Goal: Download file/media

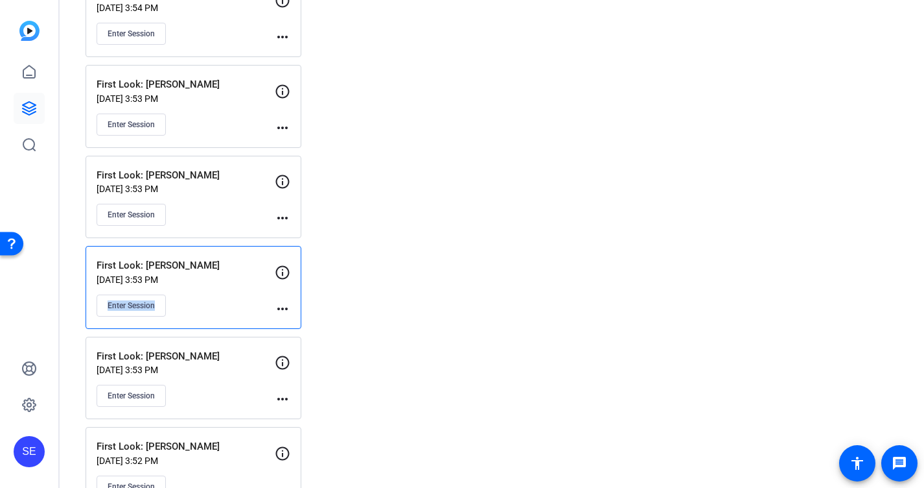
scroll to position [312, 0]
click at [246, 263] on p "First Look: [PERSON_NAME]" at bounding box center [186, 266] width 178 height 15
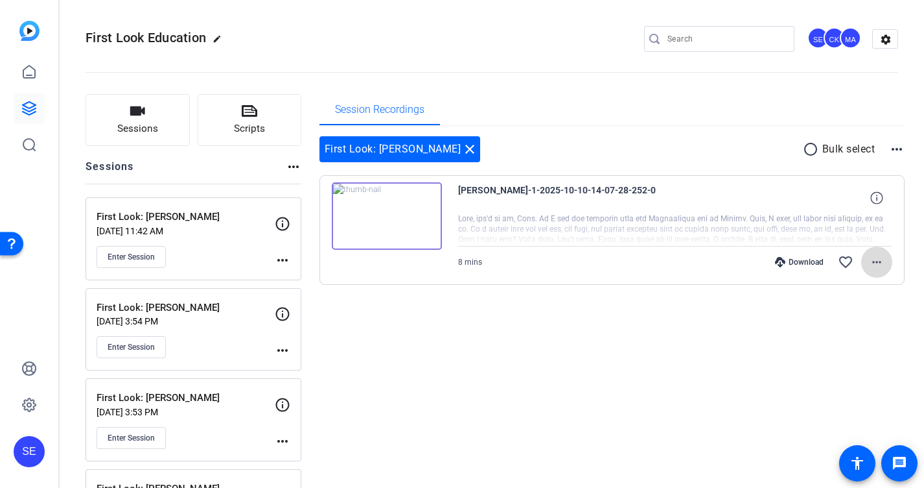
click at [886, 261] on span at bounding box center [877, 261] width 31 height 31
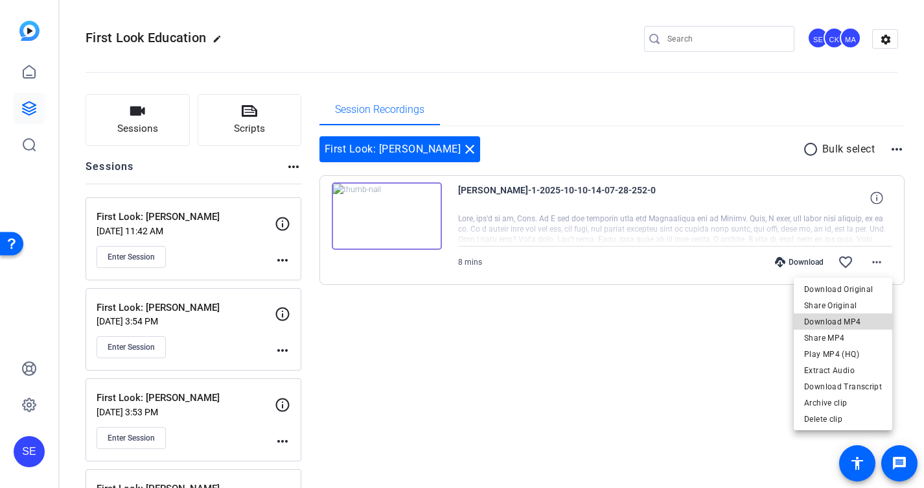
click at [861, 326] on span "Download MP4" at bounding box center [844, 322] width 78 height 16
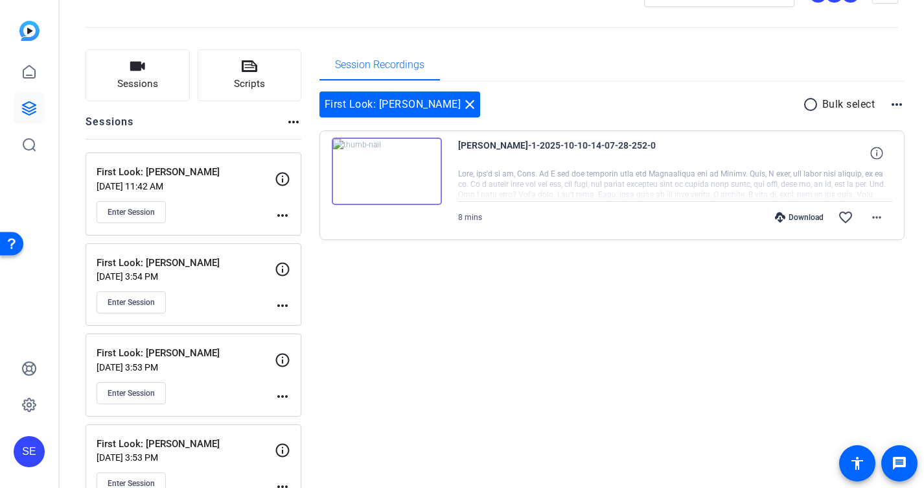
scroll to position [66, 0]
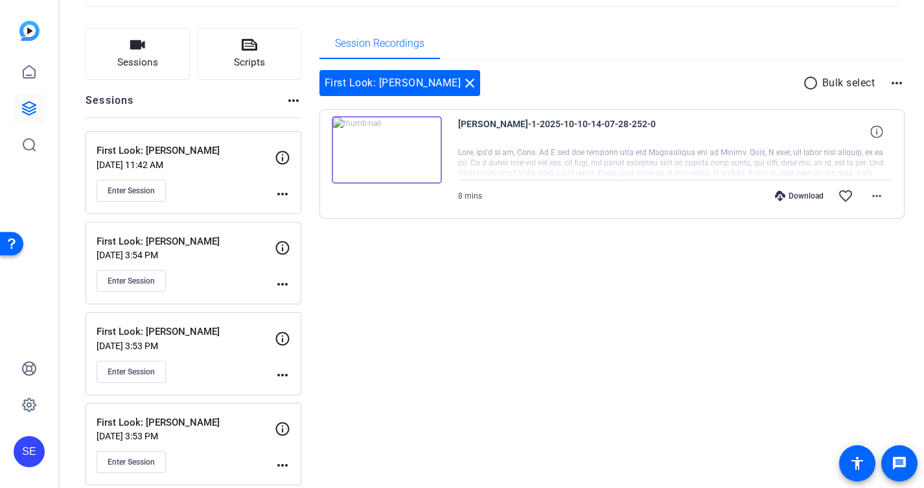
click at [228, 280] on div "Enter Session" at bounding box center [186, 281] width 178 height 22
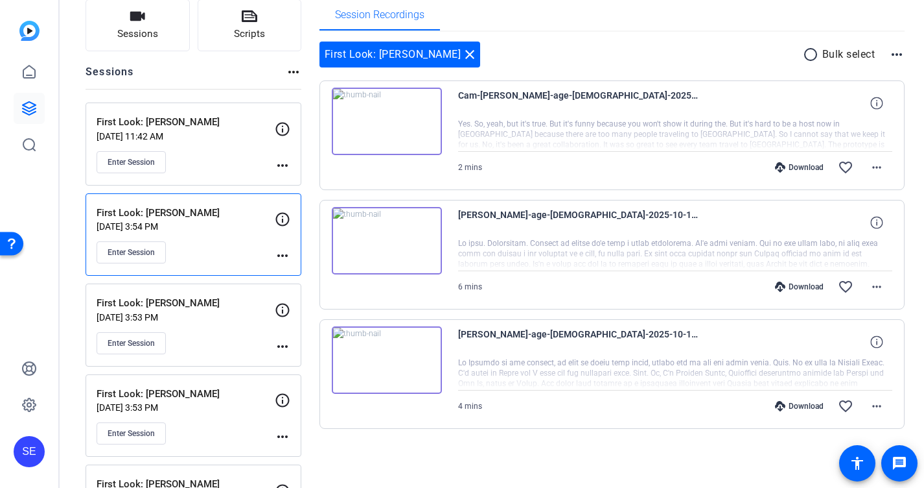
scroll to position [96, 0]
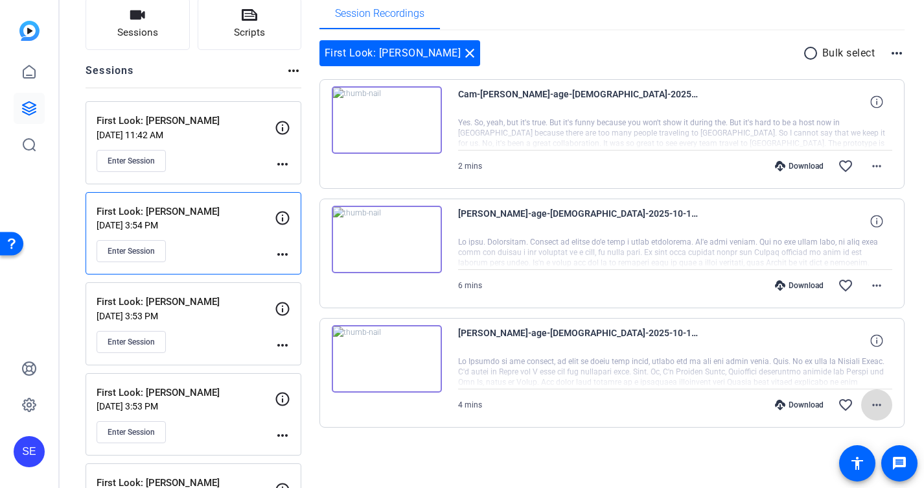
click at [879, 403] on mat-icon "more_horiz" at bounding box center [877, 405] width 16 height 16
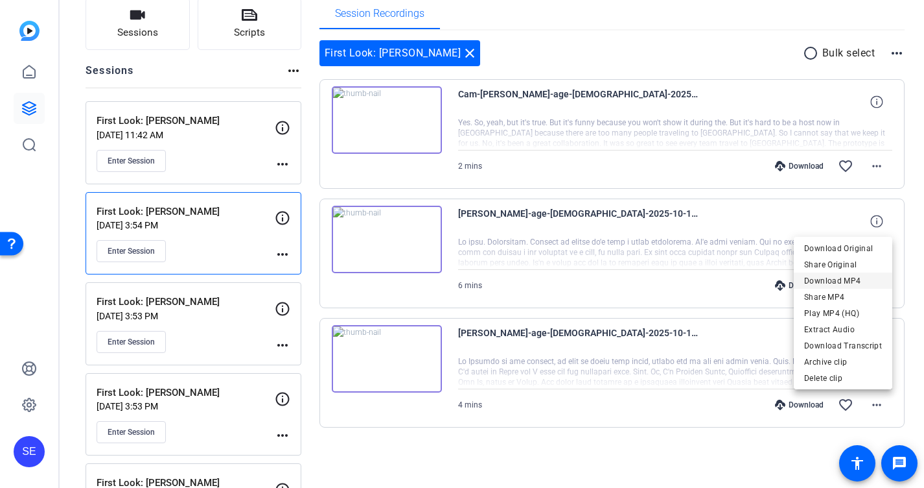
click at [861, 281] on span "Download MP4" at bounding box center [844, 281] width 78 height 16
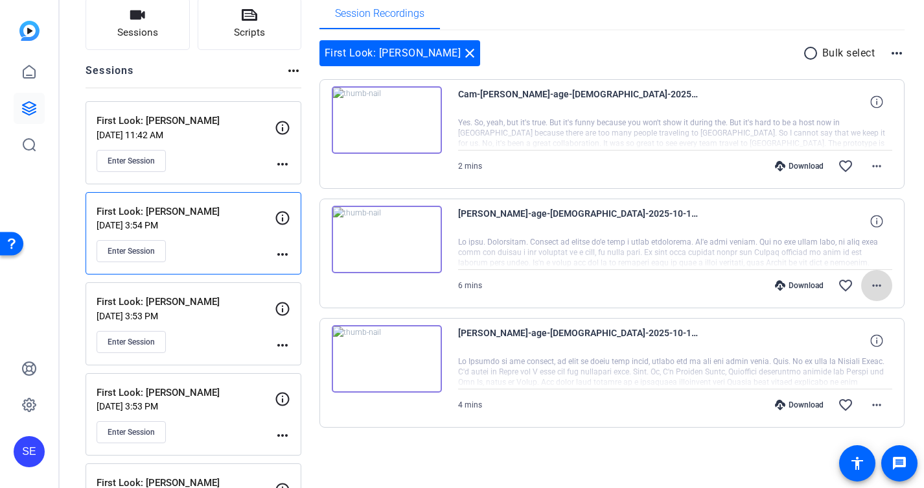
click at [876, 285] on mat-icon "more_horiz" at bounding box center [877, 285] width 16 height 16
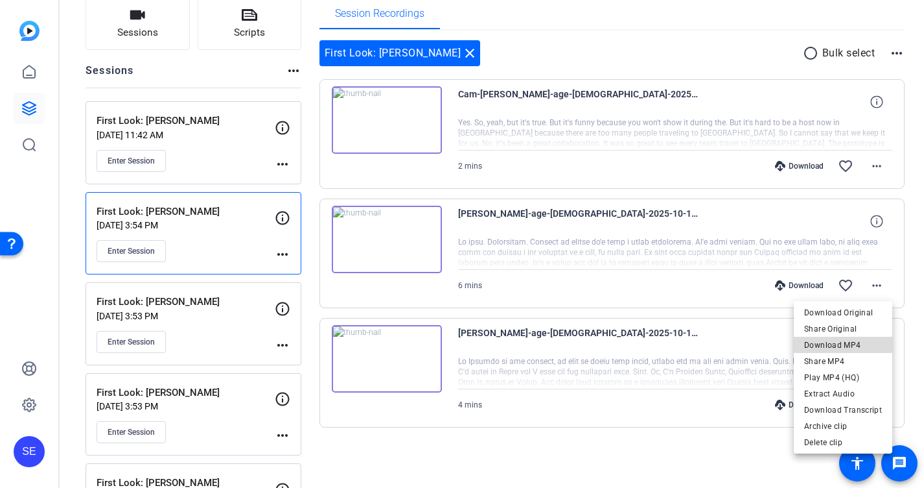
click at [867, 340] on span "Download MP4" at bounding box center [844, 345] width 78 height 16
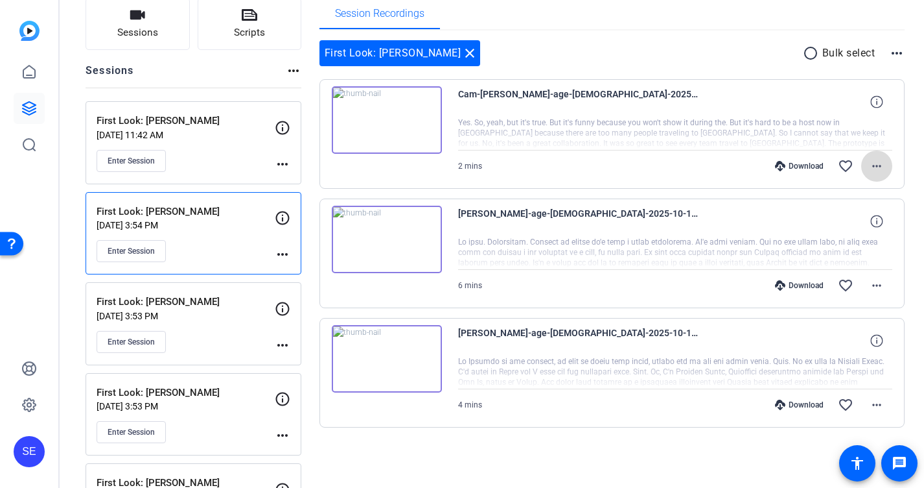
click at [875, 163] on mat-icon "more_horiz" at bounding box center [877, 166] width 16 height 16
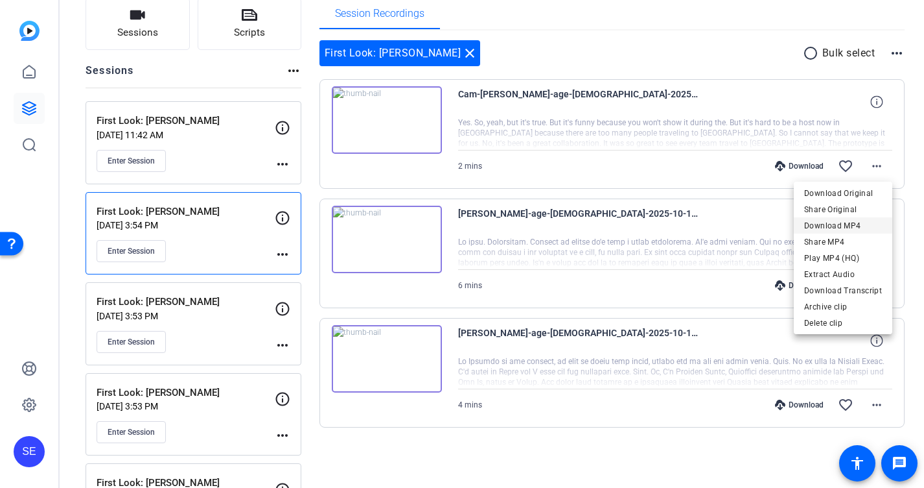
click at [861, 224] on span "Download MP4" at bounding box center [844, 226] width 78 height 16
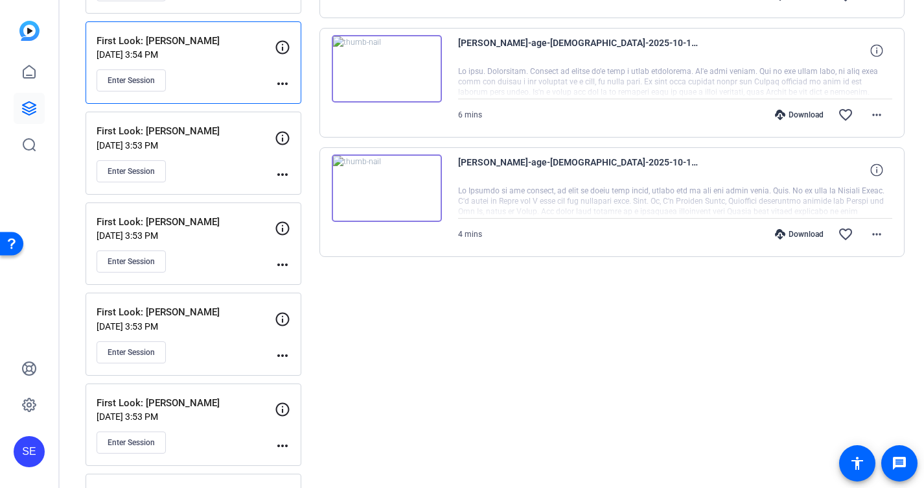
scroll to position [274, 0]
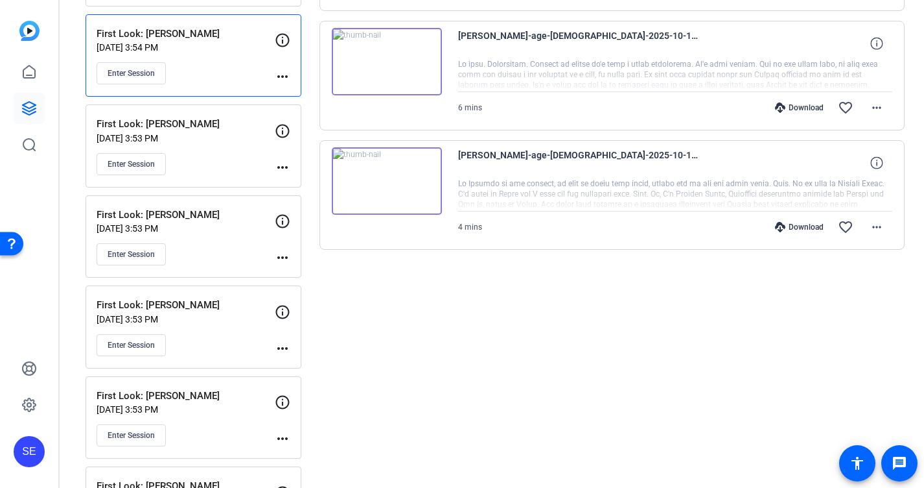
click at [223, 222] on div "First Look: [PERSON_NAME] [DATE] 3:53 PM Enter Session" at bounding box center [186, 236] width 178 height 58
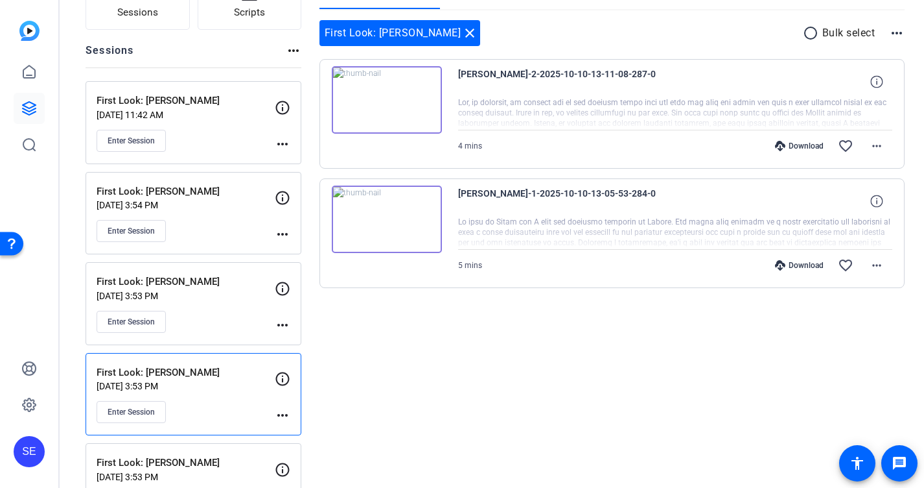
scroll to position [109, 0]
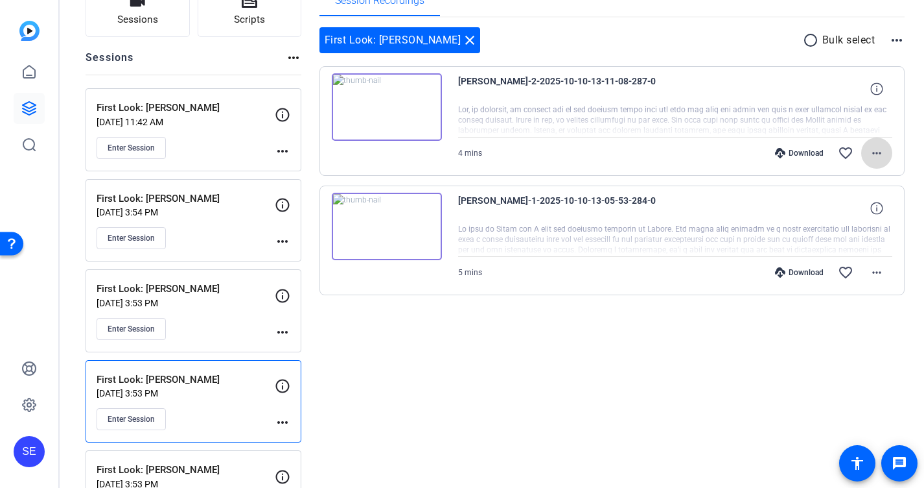
click at [884, 154] on mat-icon "more_horiz" at bounding box center [877, 153] width 16 height 16
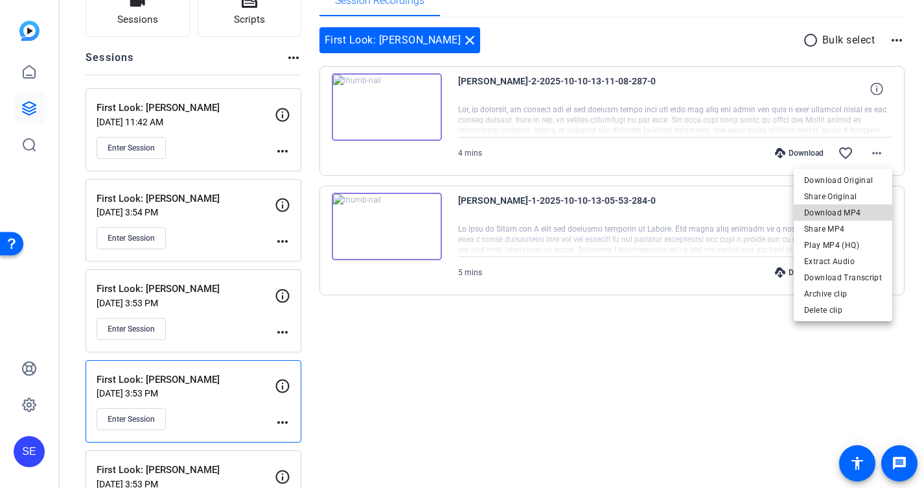
click at [857, 215] on span "Download MP4" at bounding box center [844, 213] width 78 height 16
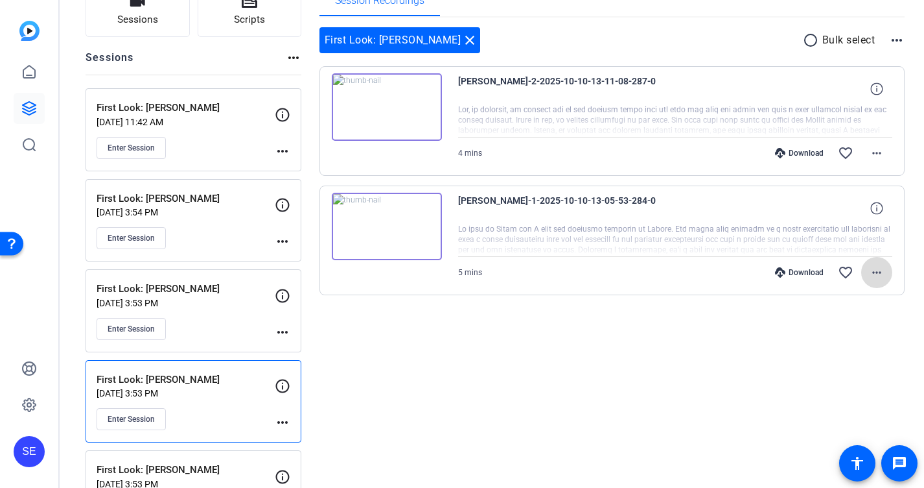
click at [882, 270] on mat-icon "more_horiz" at bounding box center [877, 273] width 16 height 16
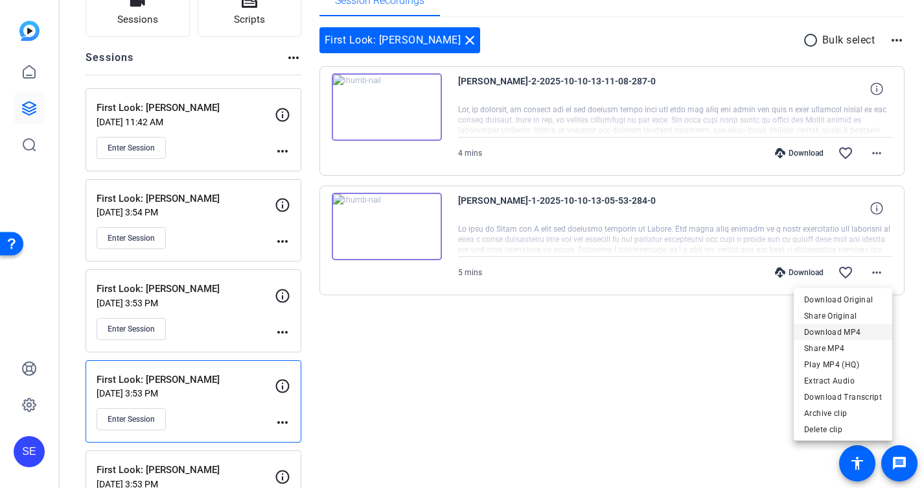
click at [865, 332] on span "Download MP4" at bounding box center [844, 332] width 78 height 16
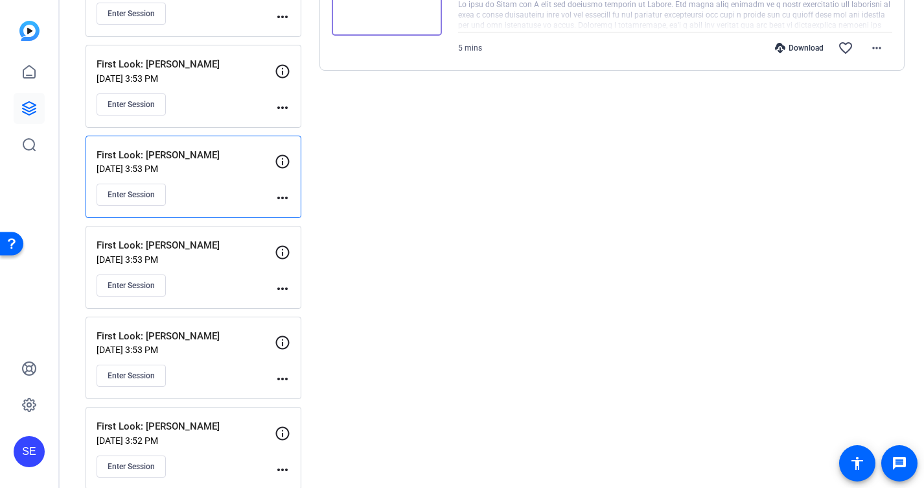
scroll to position [351, 0]
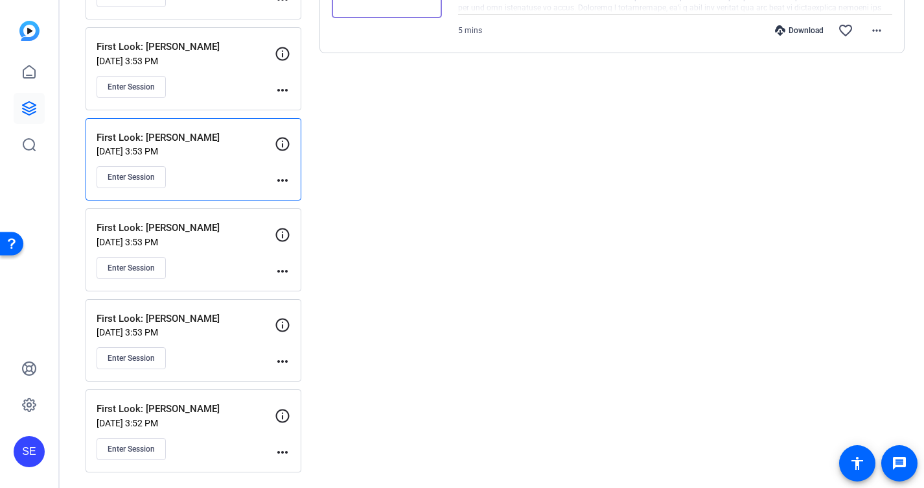
click at [220, 338] on div "First Look: [PERSON_NAME] [DATE] 3:53 PM Enter Session" at bounding box center [186, 340] width 178 height 58
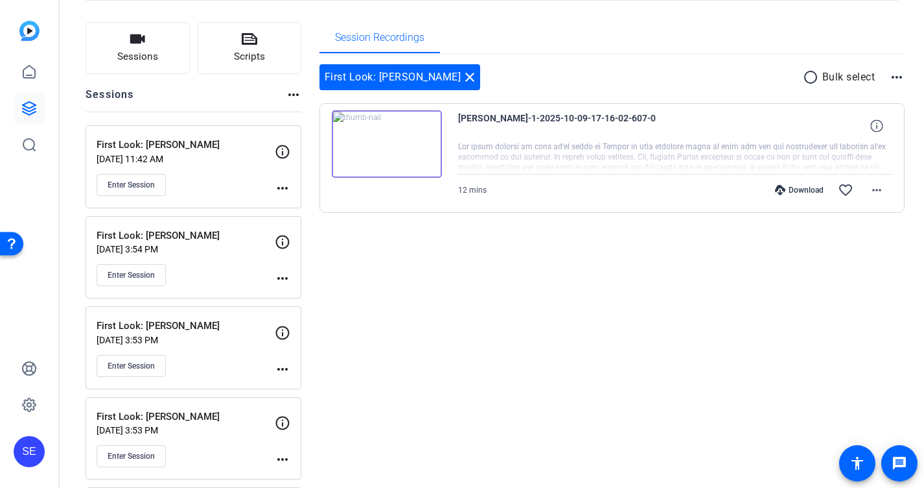
scroll to position [67, 0]
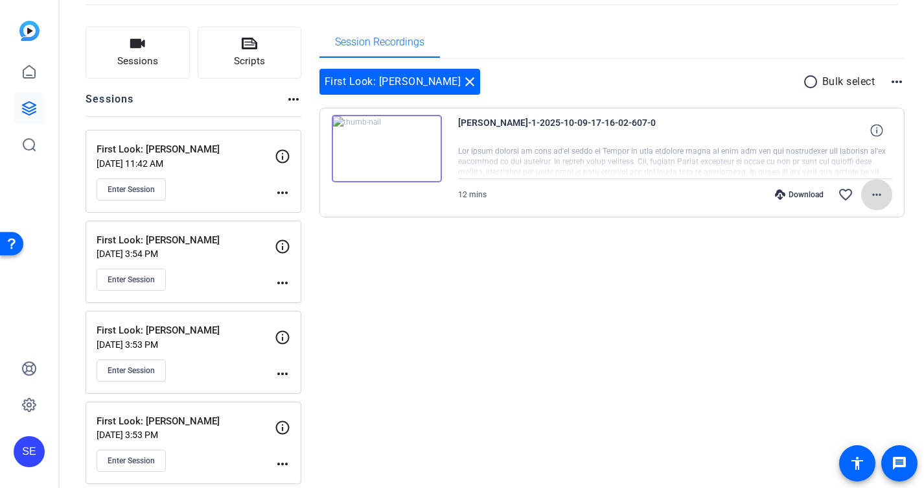
click at [873, 195] on mat-icon "more_horiz" at bounding box center [877, 195] width 16 height 16
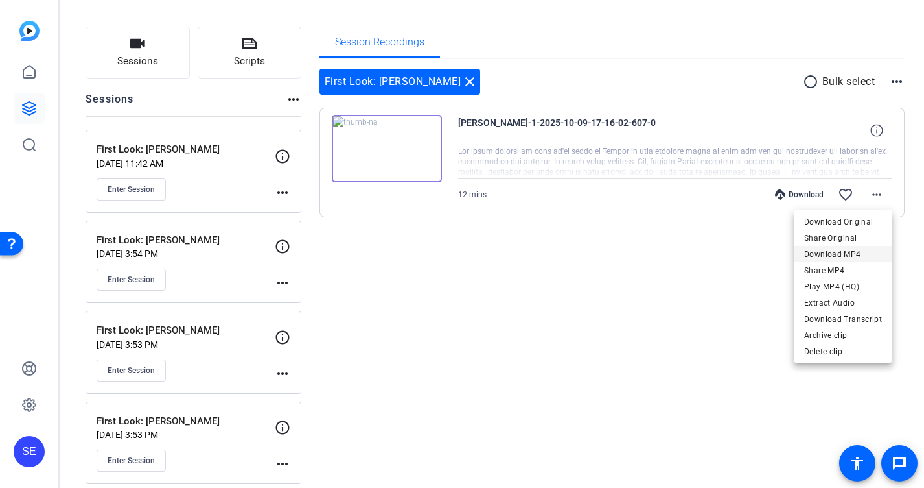
click at [855, 257] on span "Download MP4" at bounding box center [844, 254] width 78 height 16
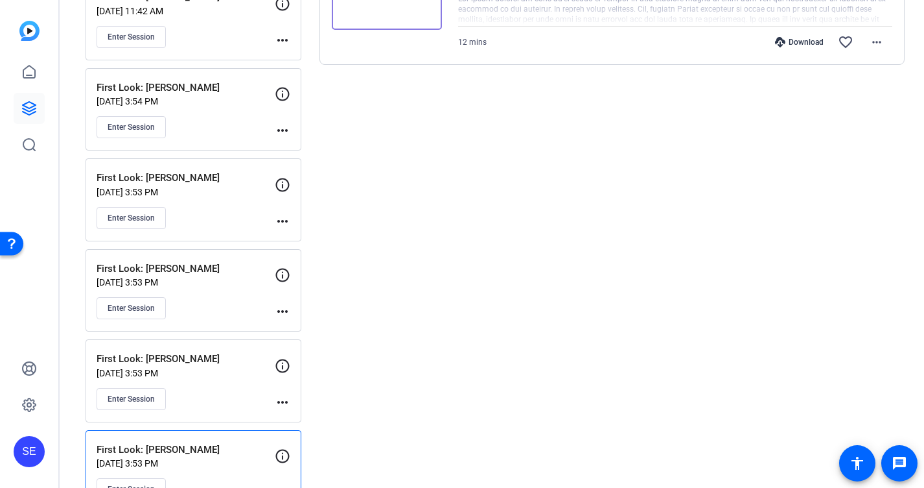
scroll to position [0, 0]
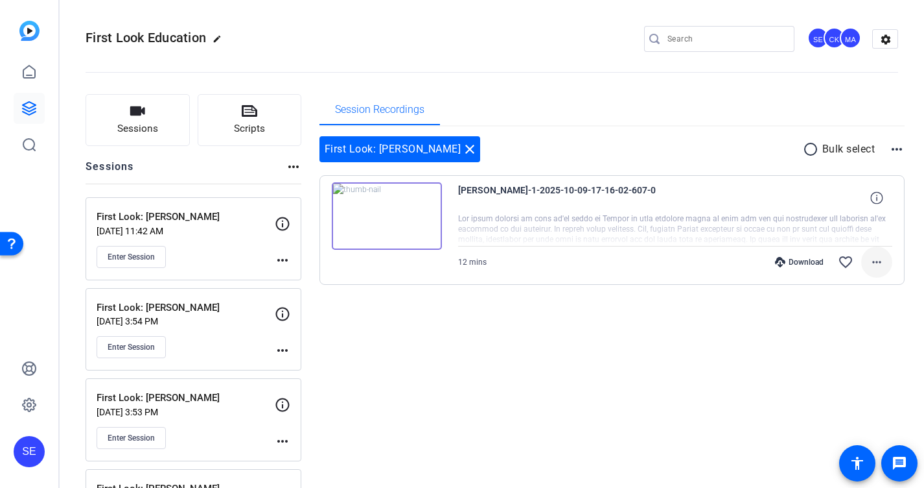
click at [876, 259] on mat-icon "more_horiz" at bounding box center [877, 262] width 16 height 16
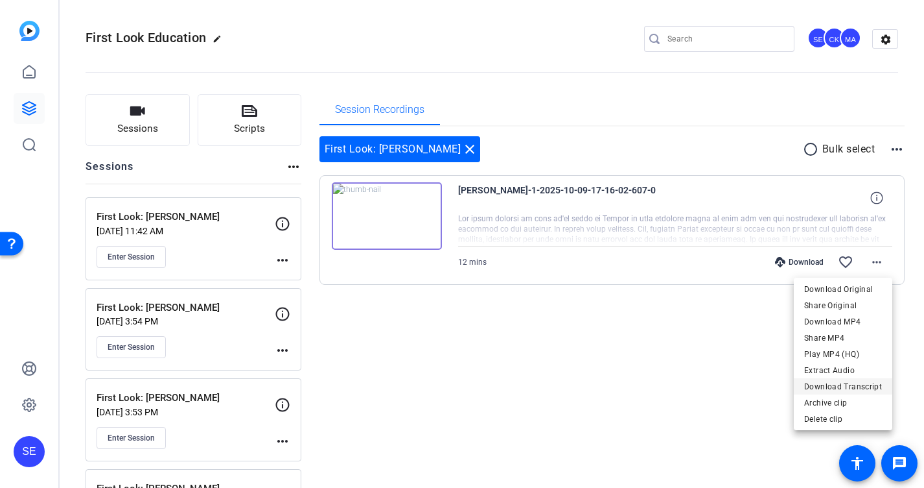
click at [845, 381] on span "Download Transcript" at bounding box center [844, 387] width 78 height 16
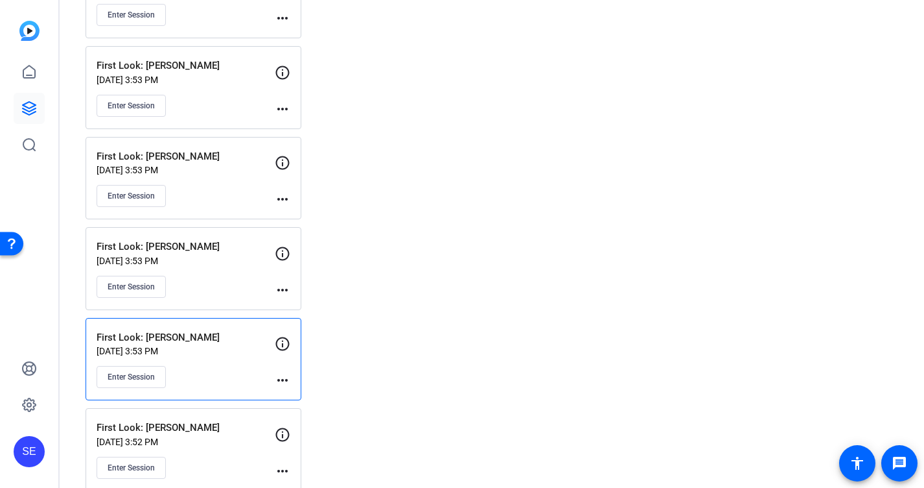
scroll to position [324, 0]
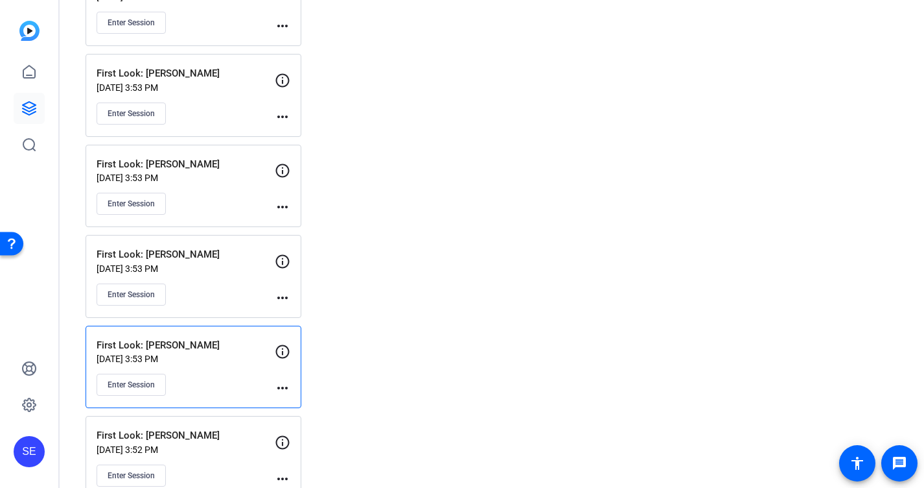
click at [238, 305] on div "First Look: [PERSON_NAME] [DATE] 3:53 PM Enter Session more_horiz" at bounding box center [194, 276] width 216 height 83
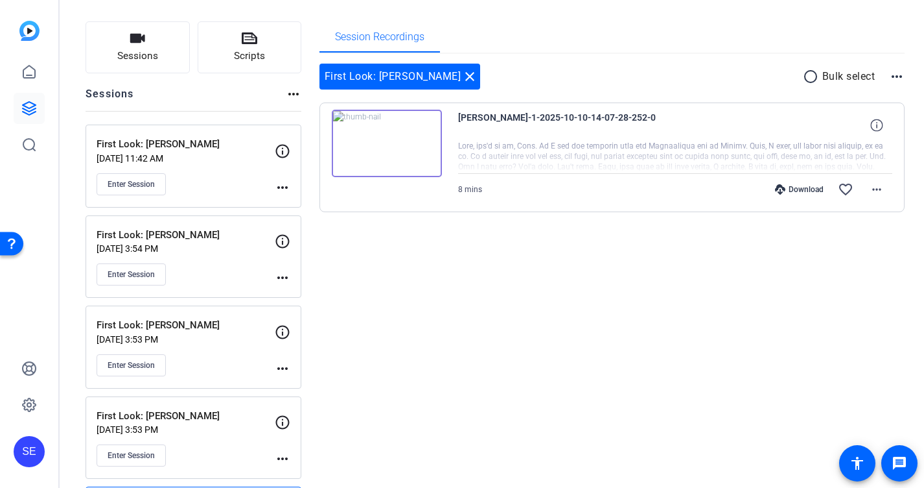
scroll to position [41, 0]
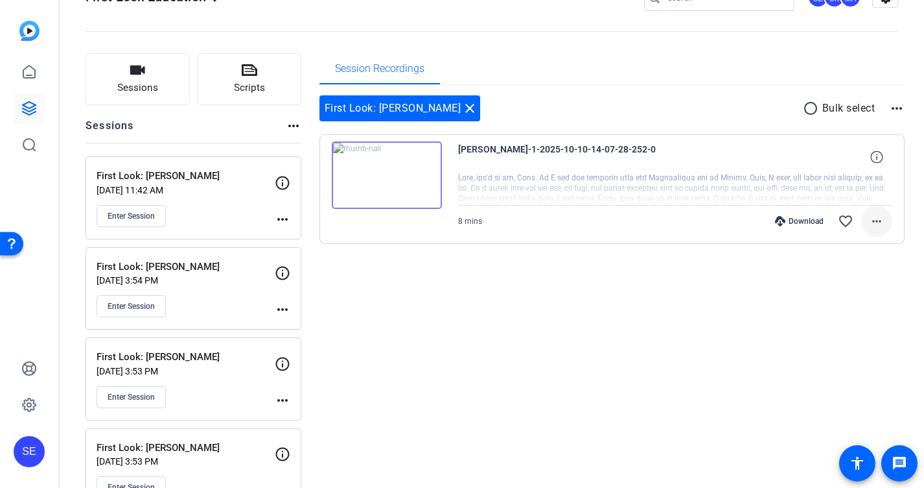
click at [878, 223] on mat-icon "more_horiz" at bounding box center [877, 221] width 16 height 16
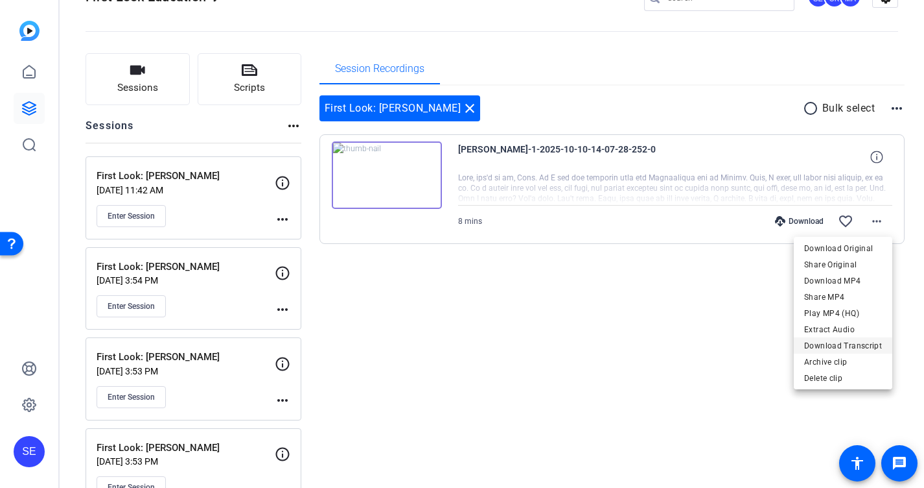
click at [829, 346] on span "Download Transcript" at bounding box center [844, 345] width 78 height 16
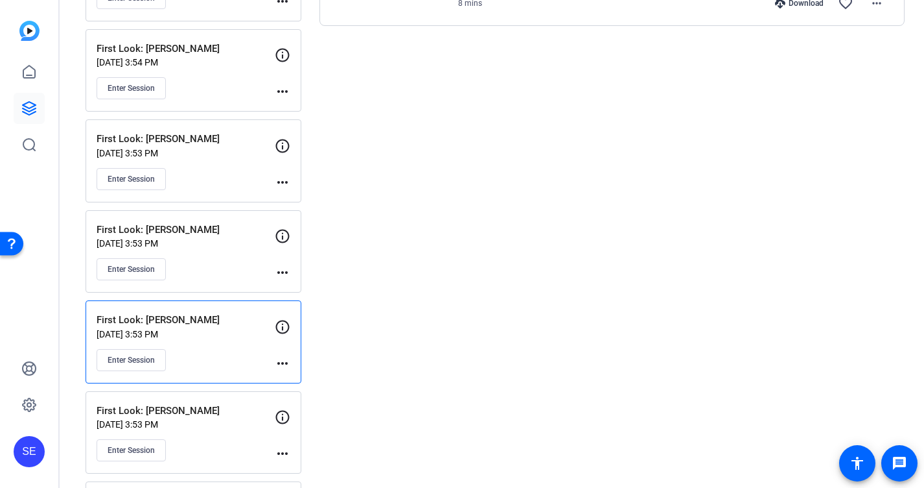
scroll to position [253, 0]
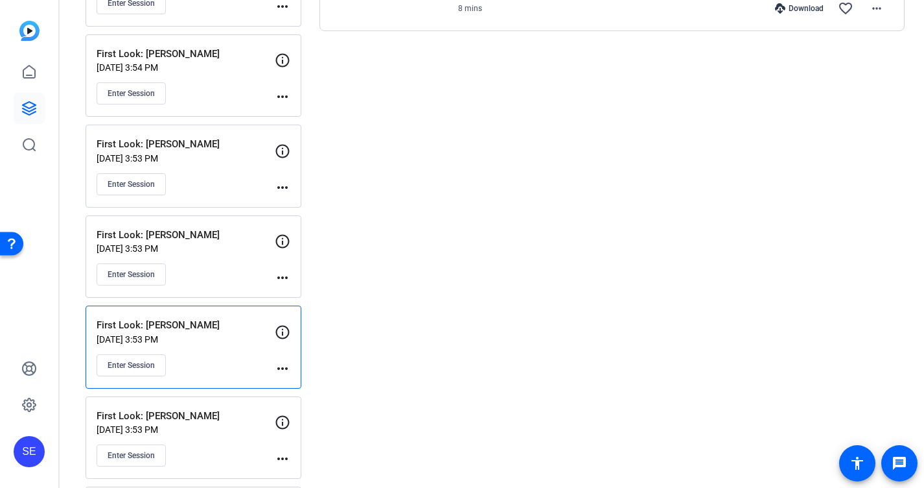
click at [225, 261] on div "First Look: [PERSON_NAME] [DATE] 3:53 PM Enter Session" at bounding box center [186, 257] width 178 height 58
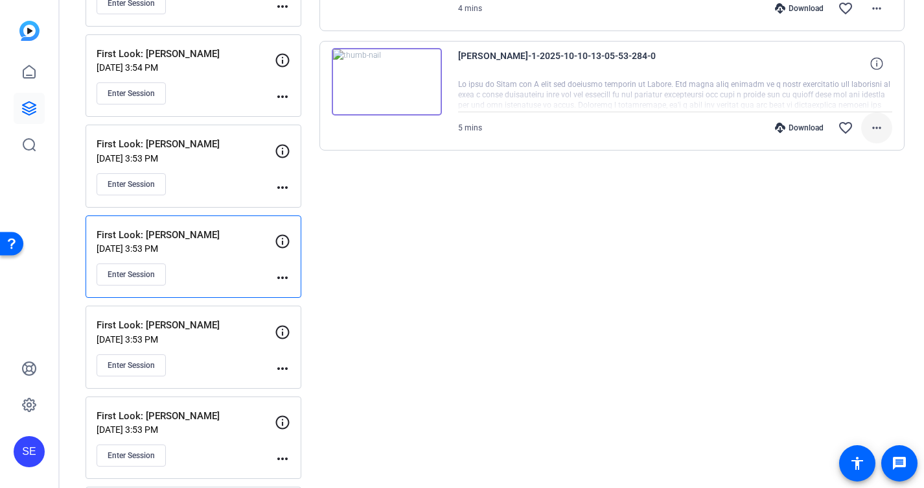
click at [874, 134] on mat-icon "more_horiz" at bounding box center [877, 128] width 16 height 16
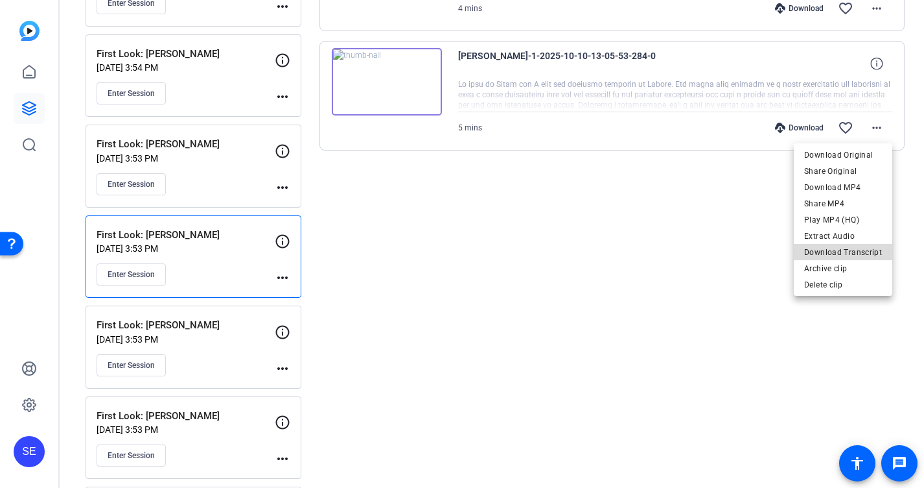
click at [854, 256] on span "Download Transcript" at bounding box center [844, 252] width 78 height 16
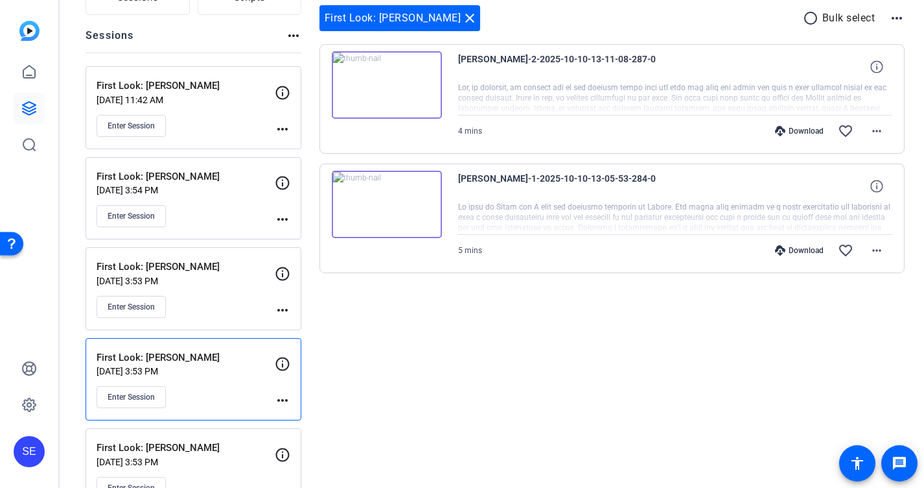
scroll to position [121, 0]
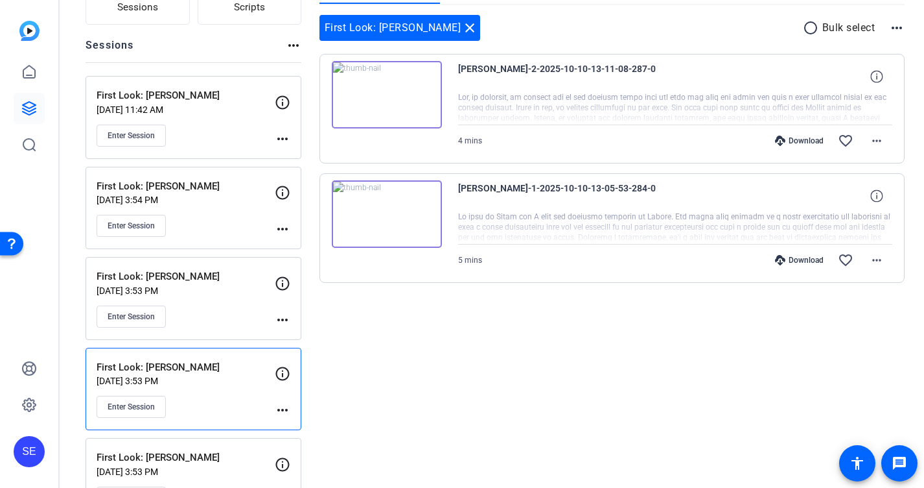
click at [239, 205] on div "First Look: [PERSON_NAME] [DATE] 3:54 PM Enter Session" at bounding box center [186, 208] width 178 height 58
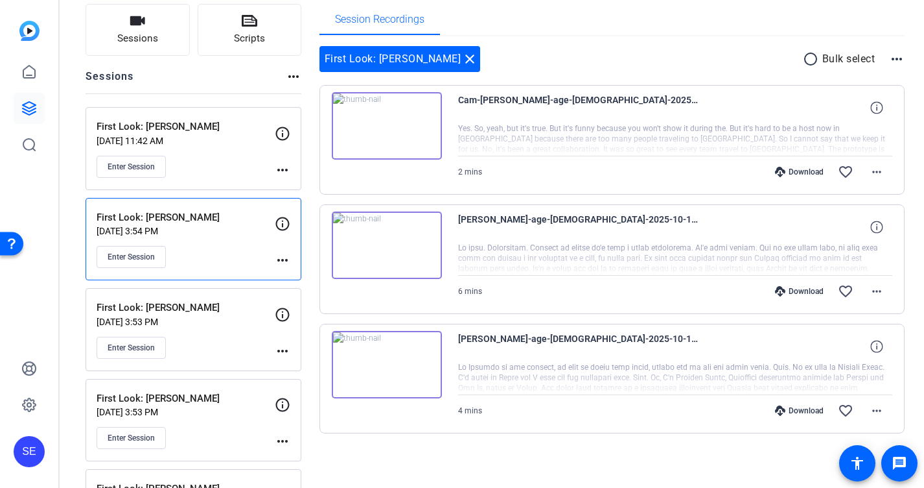
scroll to position [56, 0]
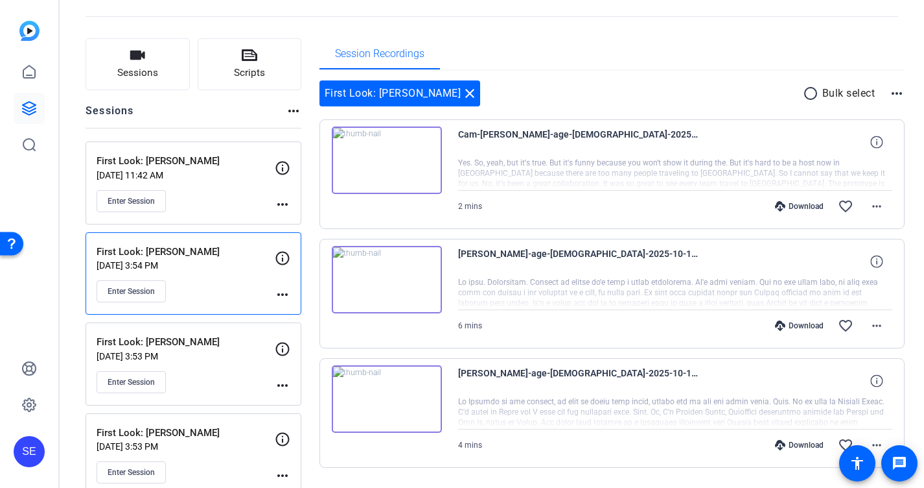
click at [814, 95] on mat-icon "radio_button_unchecked" at bounding box center [812, 94] width 19 height 16
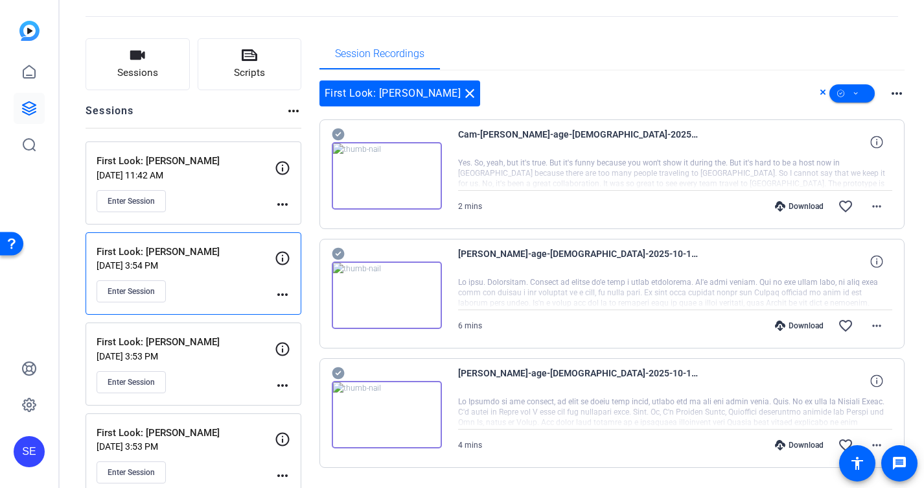
click at [894, 97] on mat-icon "more_horiz" at bounding box center [897, 94] width 16 height 16
click at [895, 92] on div at bounding box center [462, 244] width 924 height 488
click at [860, 92] on span at bounding box center [852, 93] width 45 height 31
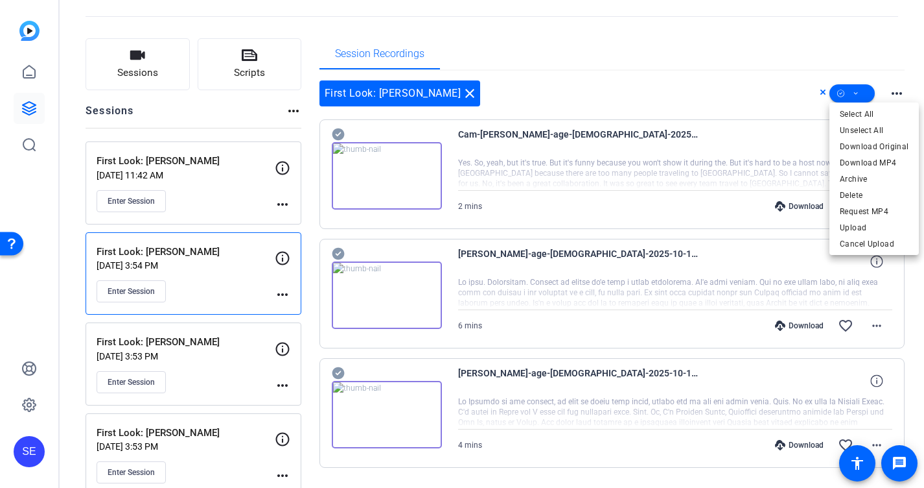
click at [781, 83] on div at bounding box center [462, 244] width 924 height 488
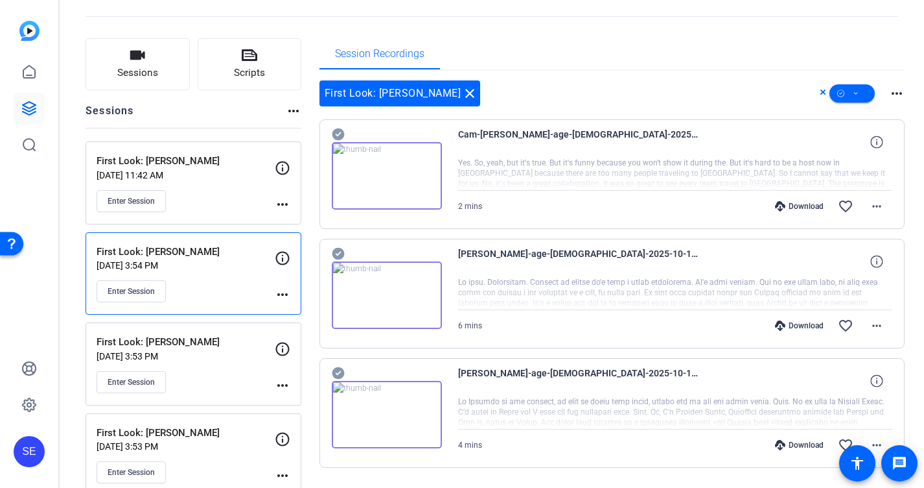
click at [823, 95] on icon at bounding box center [823, 92] width 6 height 16
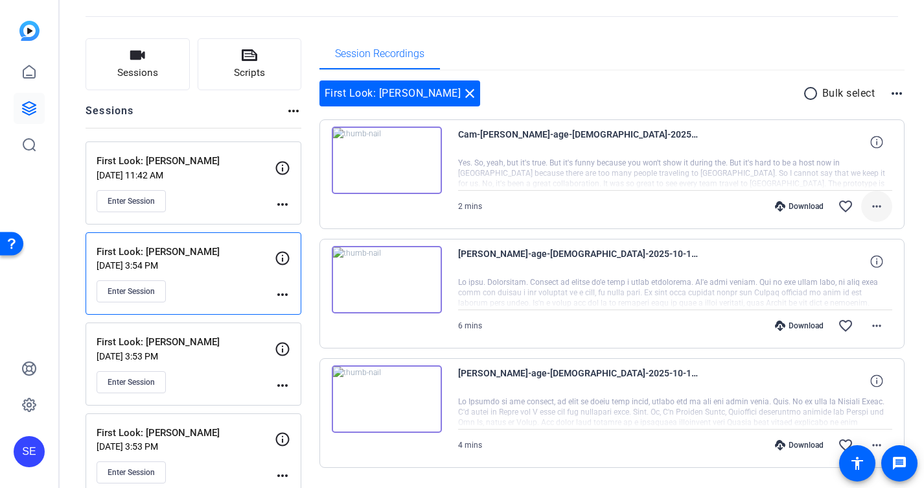
click at [878, 206] on mat-icon "more_horiz" at bounding box center [877, 206] width 16 height 16
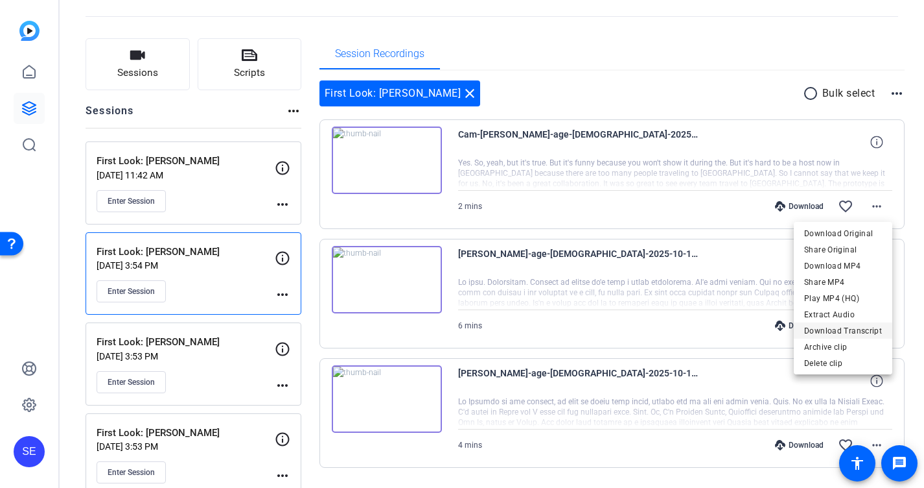
click at [857, 333] on span "Download Transcript" at bounding box center [844, 330] width 78 height 16
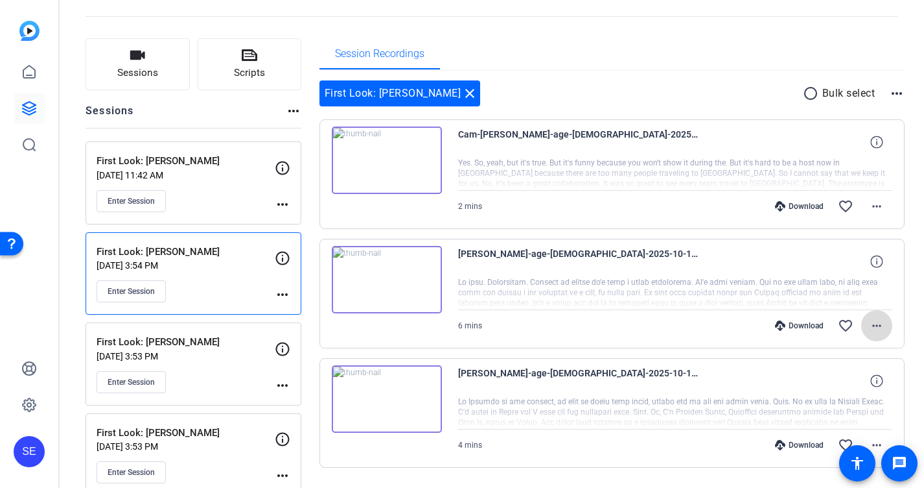
click at [876, 323] on mat-icon "more_horiz" at bounding box center [877, 326] width 16 height 16
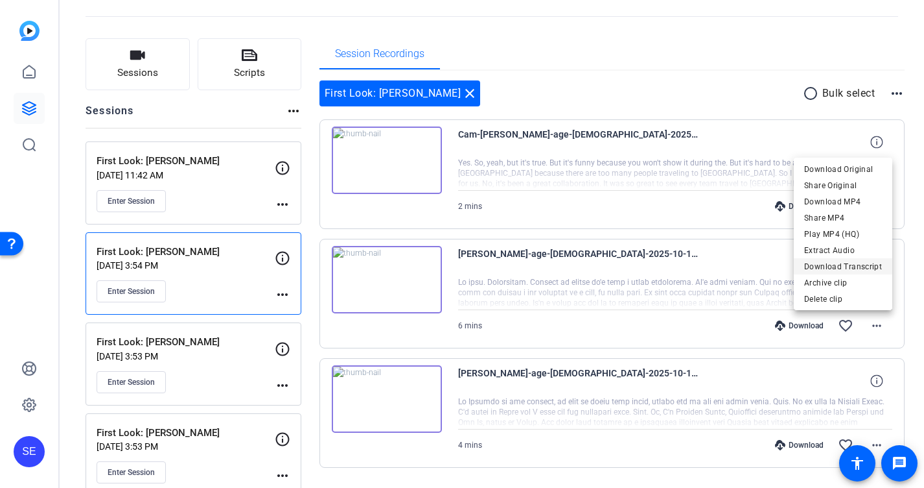
click at [866, 263] on span "Download Transcript" at bounding box center [844, 266] width 78 height 16
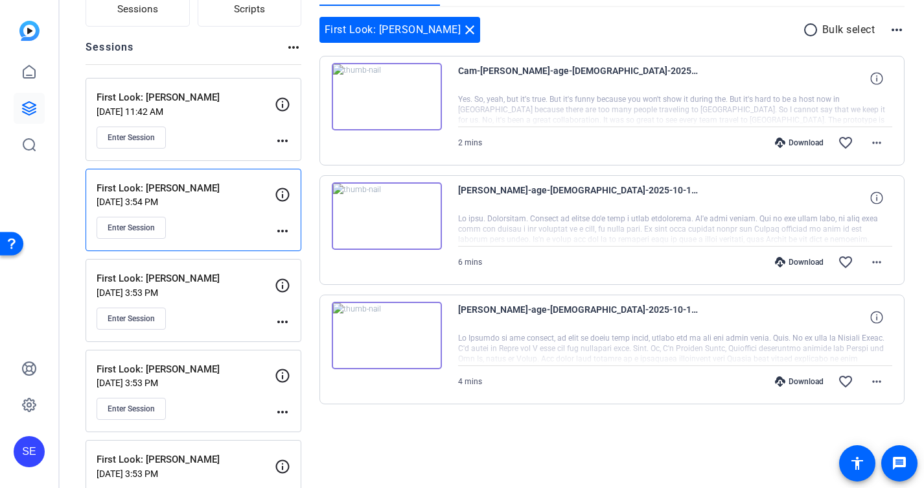
scroll to position [147, 0]
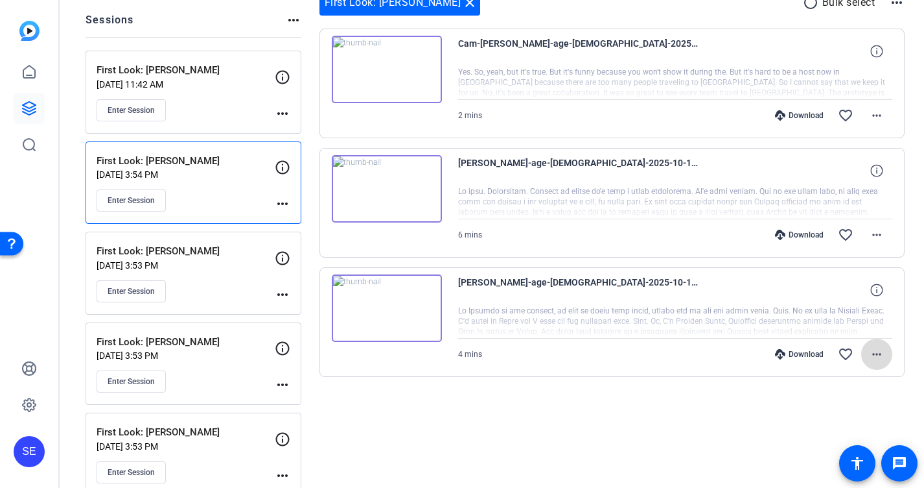
click at [880, 351] on mat-icon "more_horiz" at bounding box center [877, 354] width 16 height 16
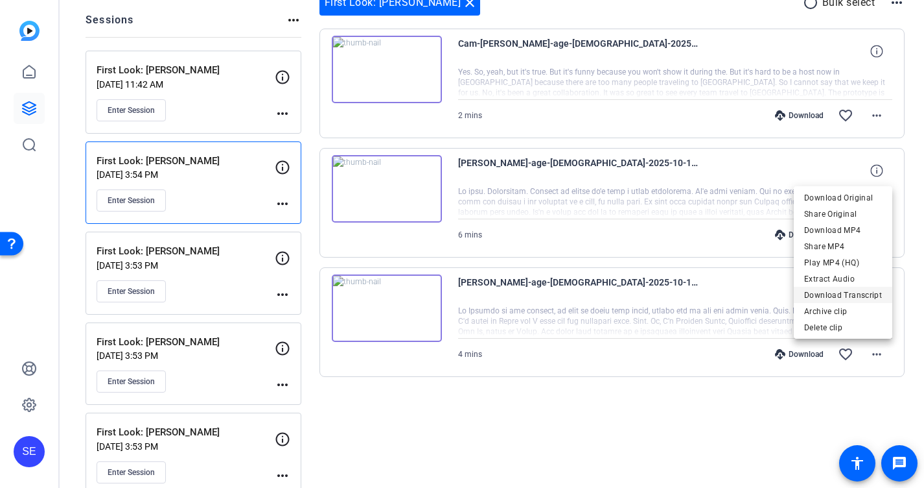
click at [870, 292] on span "Download Transcript" at bounding box center [844, 295] width 78 height 16
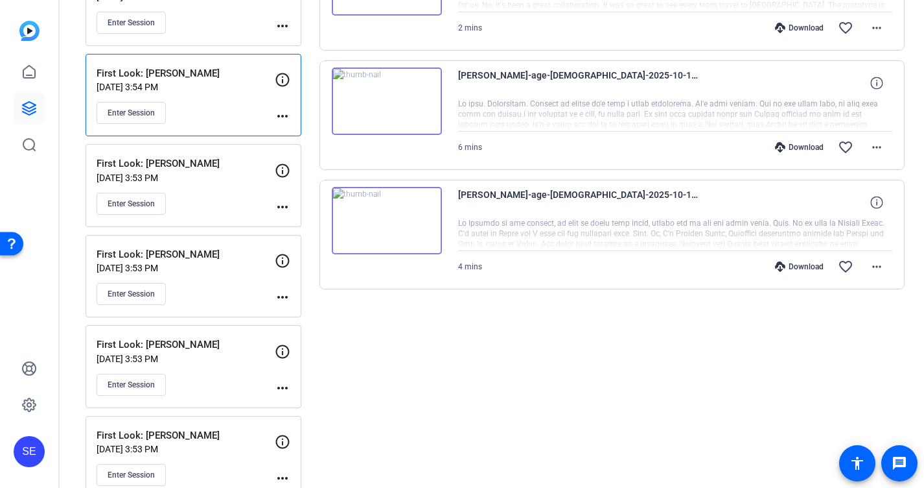
scroll to position [257, 0]
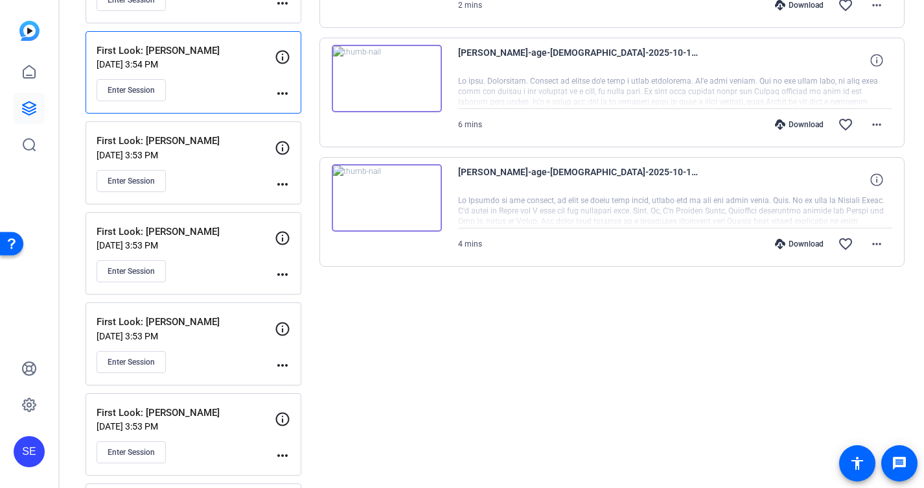
click at [205, 258] on div "First Look: [PERSON_NAME] [DATE] 3:53 PM Enter Session" at bounding box center [186, 253] width 178 height 58
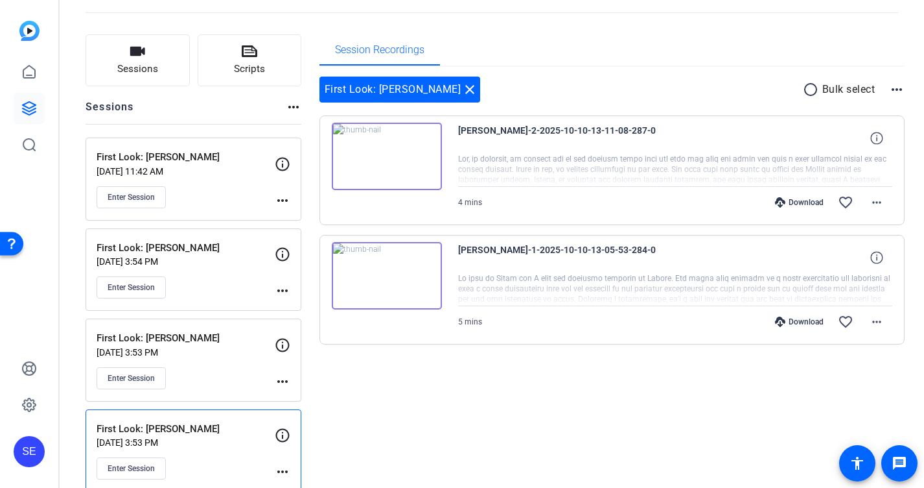
scroll to position [36, 0]
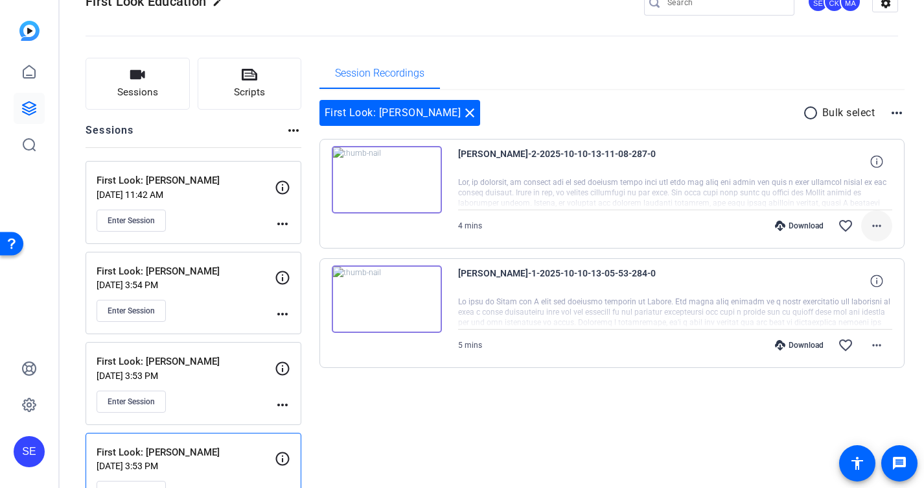
click at [877, 226] on mat-icon "more_horiz" at bounding box center [877, 226] width 16 height 16
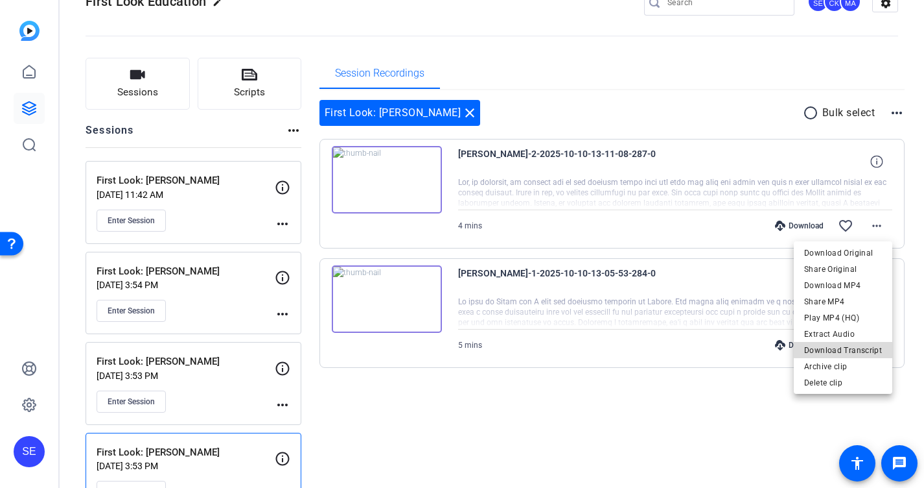
click at [861, 348] on span "Download Transcript" at bounding box center [844, 350] width 78 height 16
